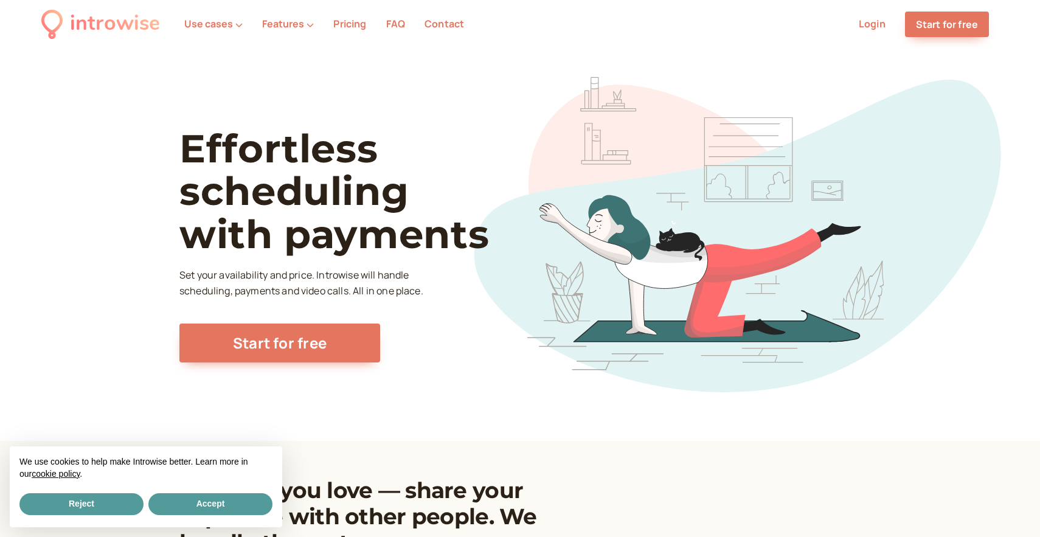
click at [348, 29] on link "Pricing" at bounding box center [349, 23] width 33 height 13
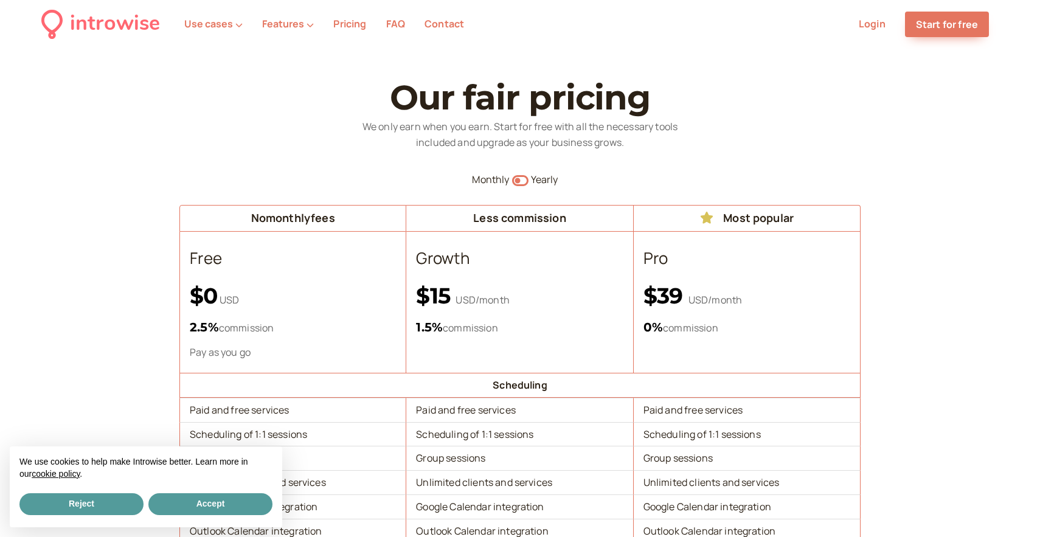
click at [406, 176] on div "Monthly" at bounding box center [344, 180] width 330 height 16
click at [404, 211] on td "No monthly fees" at bounding box center [292, 218] width 227 height 27
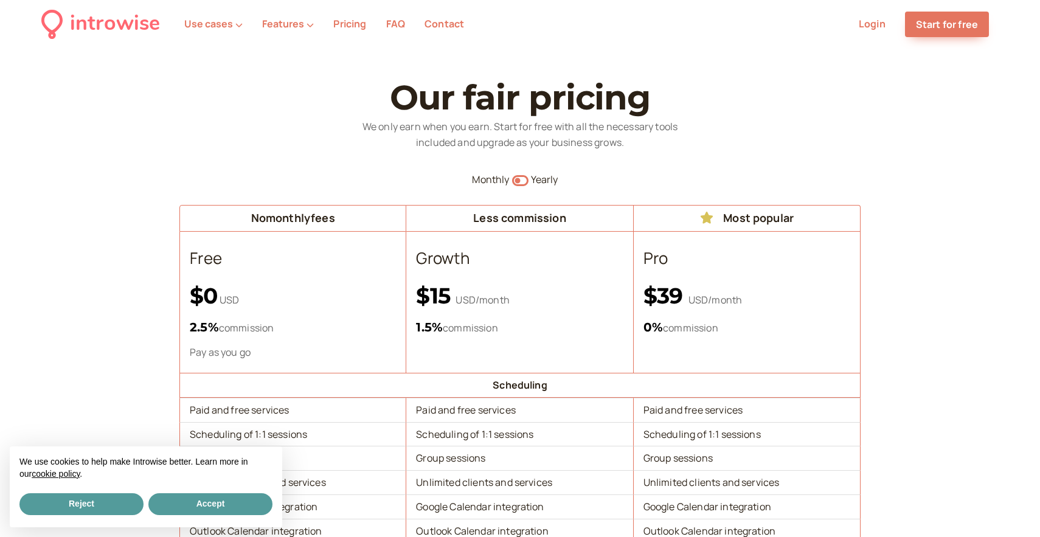
click at [404, 227] on td "No monthly fees" at bounding box center [292, 218] width 227 height 27
click at [404, 179] on div "Monthly" at bounding box center [344, 180] width 330 height 16
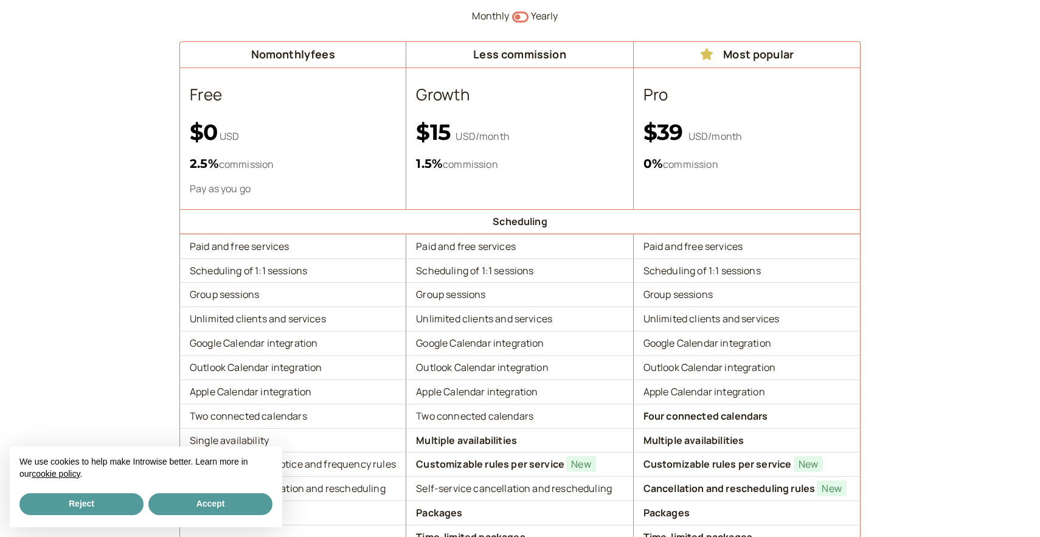
scroll to position [167, 0]
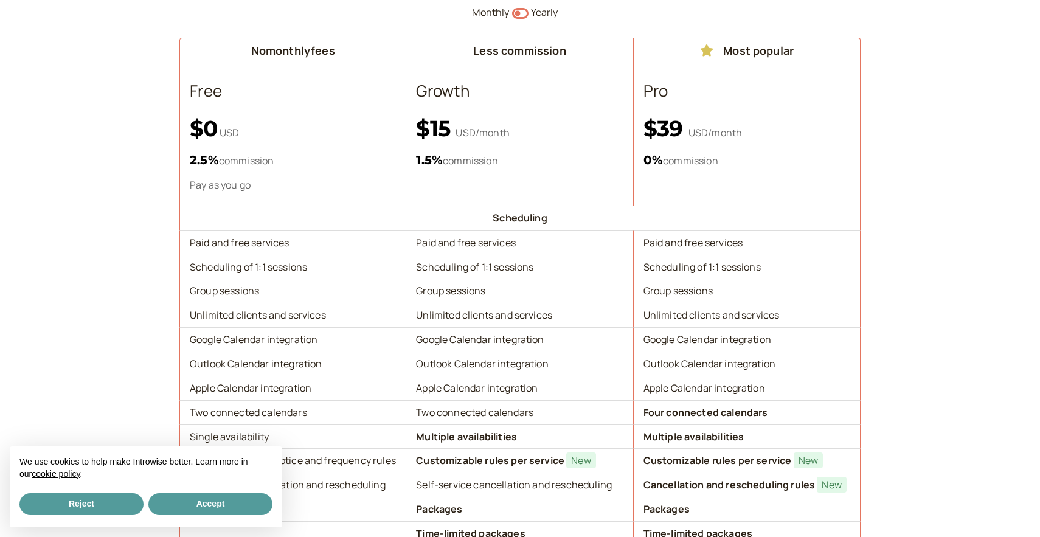
click at [406, 172] on th "Free $0 USD 2.5 % commission Pay as you go" at bounding box center [292, 134] width 227 height 141
click at [406, 176] on th "Free $0 USD 2.5 % commission Pay as you go" at bounding box center [292, 134] width 227 height 141
click at [403, 208] on td "Scheduling" at bounding box center [519, 218] width 681 height 25
click at [403, 224] on td "Scheduling" at bounding box center [519, 218] width 681 height 25
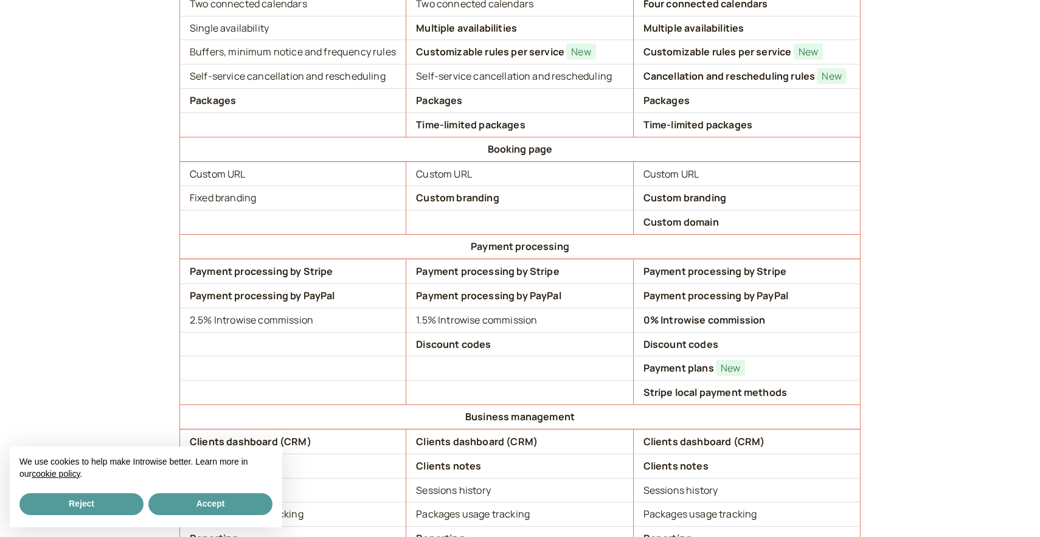
scroll to position [574, 0]
